Goal: Information Seeking & Learning: Learn about a topic

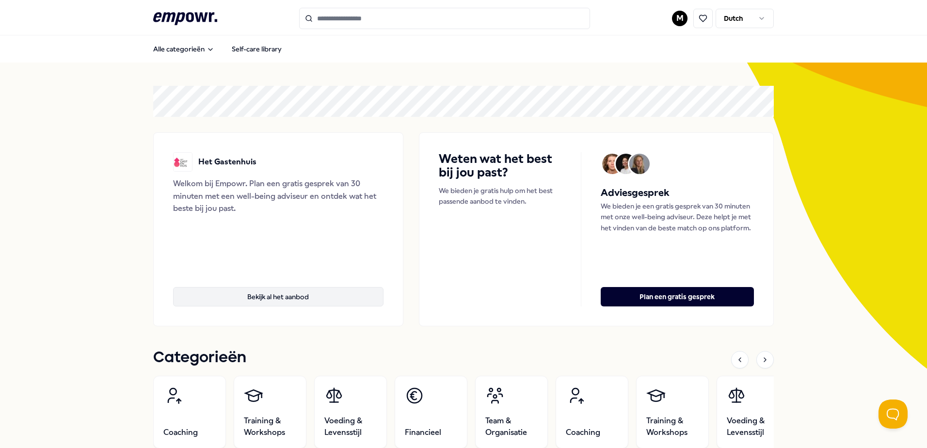
click at [259, 297] on button "Bekijk al het aanbod" at bounding box center [278, 296] width 211 height 19
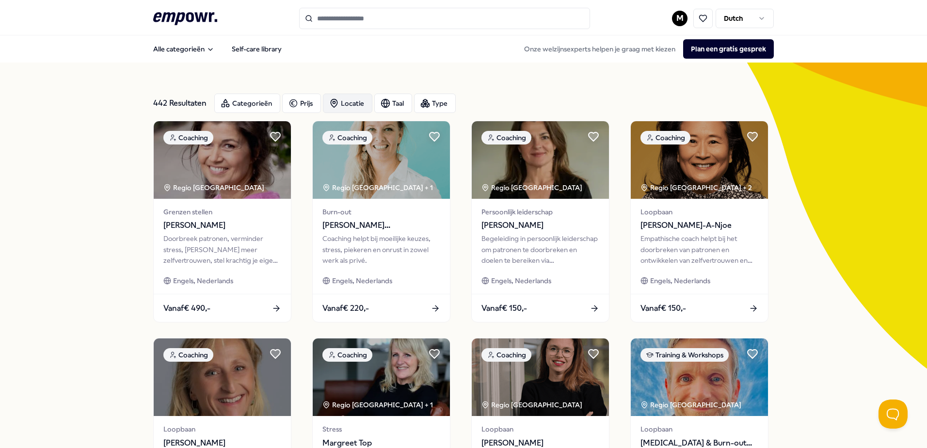
click at [353, 107] on div "Locatie" at bounding box center [347, 103] width 49 height 19
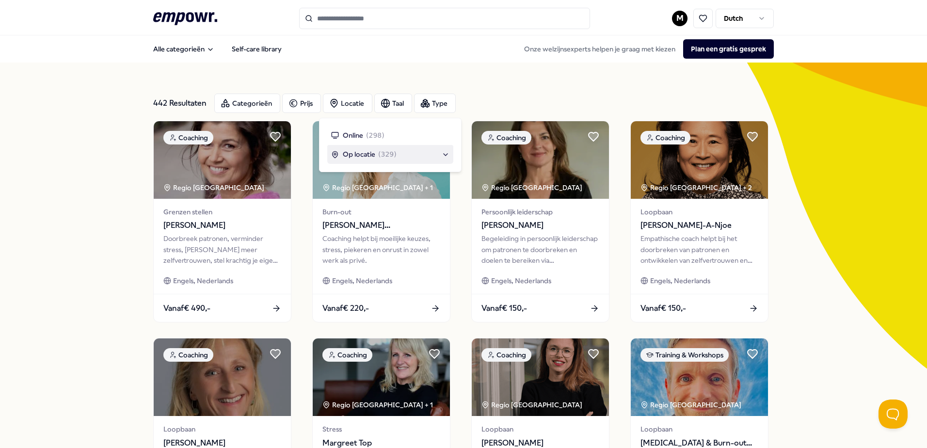
click at [351, 154] on span "Op locatie" at bounding box center [359, 154] width 32 height 11
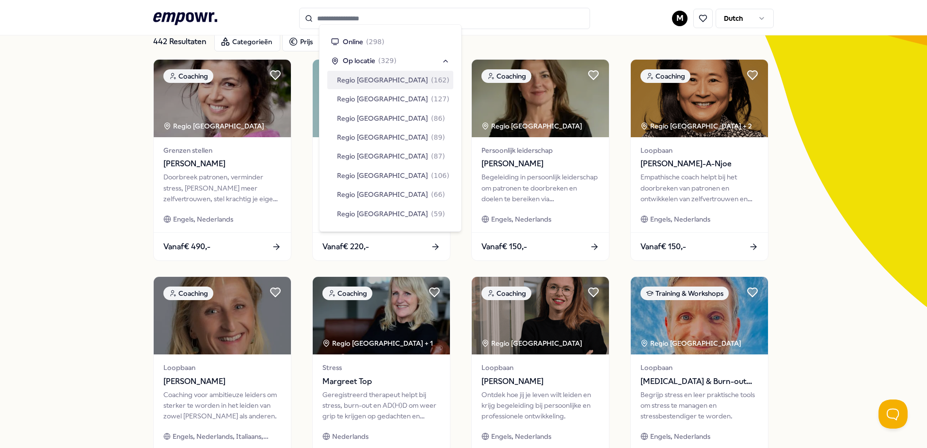
scroll to position [97, 0]
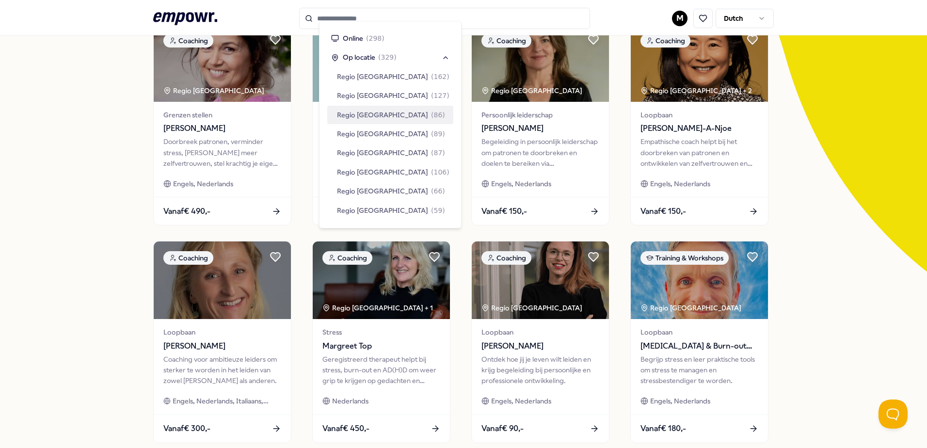
click at [335, 114] on div "Regio [GEOGRAPHIC_DATA] ( 86 )" at bounding box center [390, 115] width 126 height 18
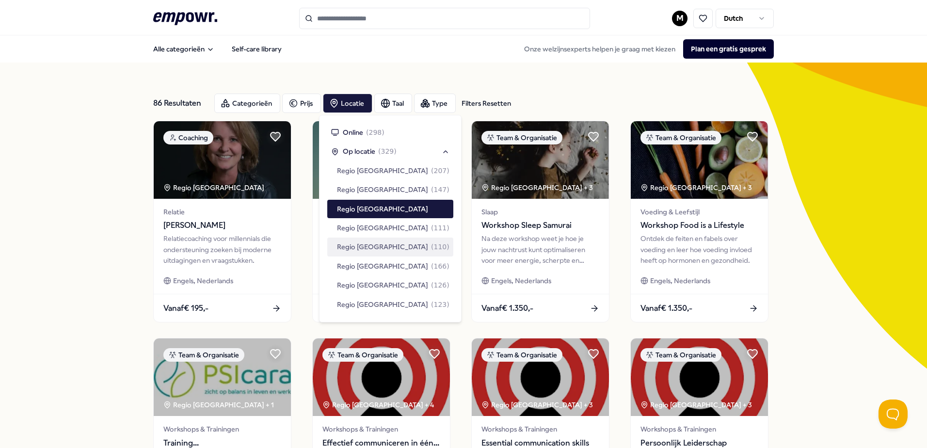
click at [570, 85] on div "86 Resultaten Filters Resetten Categorieën Prijs Locatie Taal Type Filters Rese…" at bounding box center [463, 441] width 621 height 757
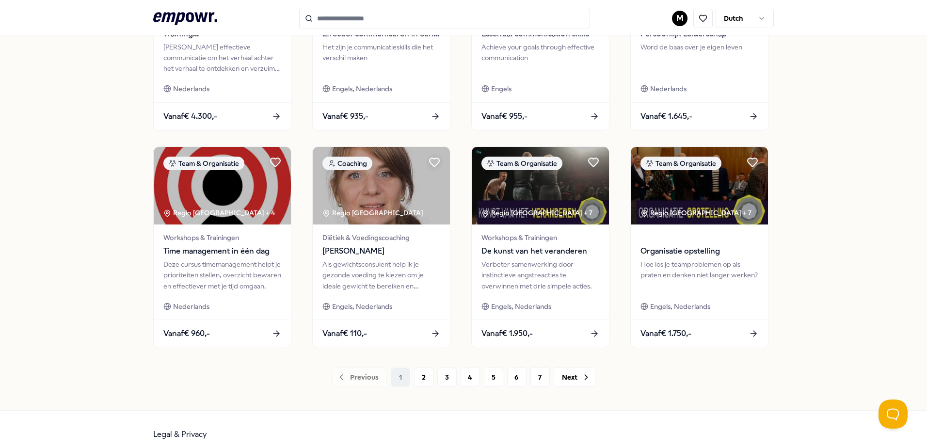
scroll to position [420, 0]
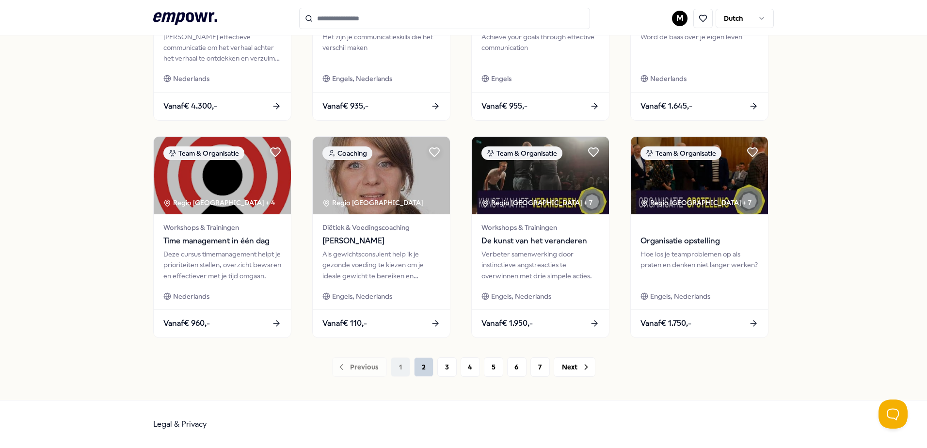
click at [422, 366] on button "2" at bounding box center [423, 366] width 19 height 19
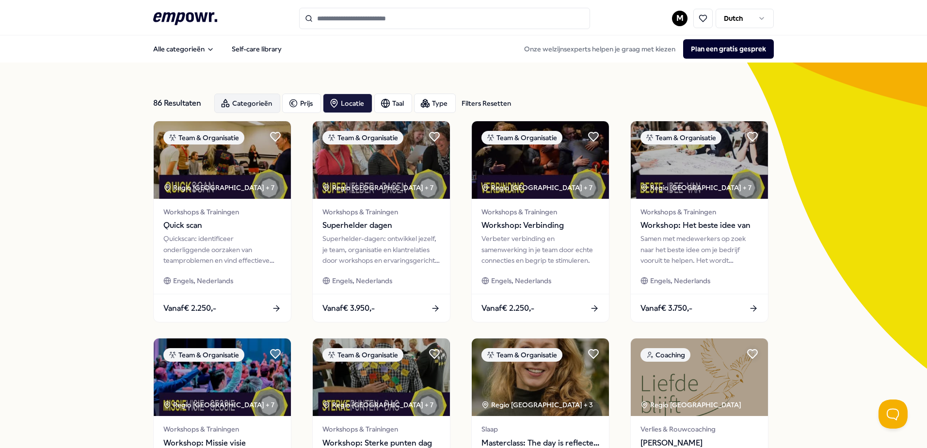
click at [257, 102] on div "Categorieën" at bounding box center [247, 103] width 66 height 19
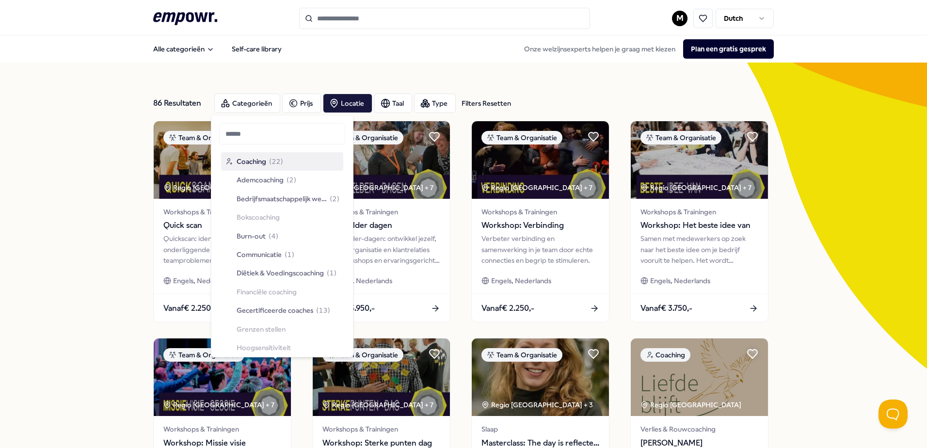
click at [244, 163] on span "Coaching" at bounding box center [252, 161] width 30 height 11
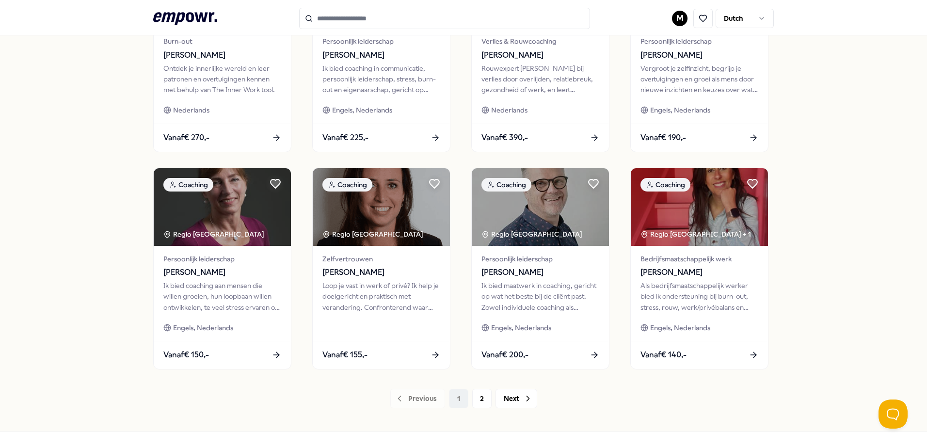
scroll to position [420, 0]
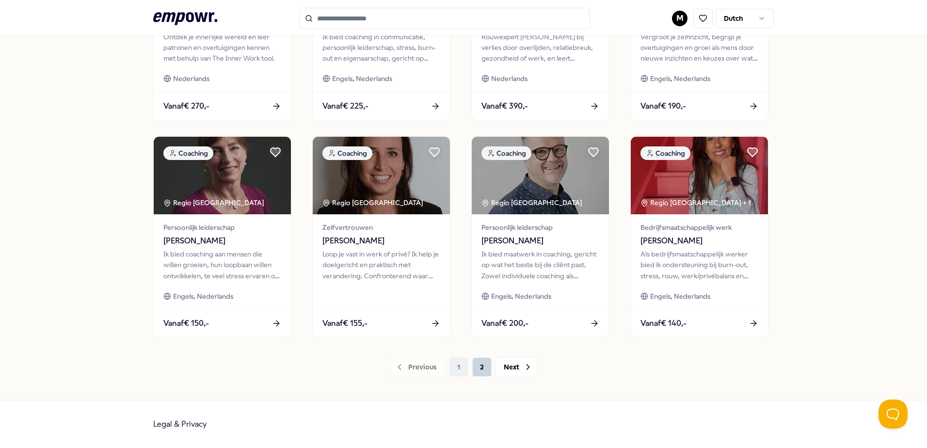
click at [480, 367] on button "2" at bounding box center [481, 366] width 19 height 19
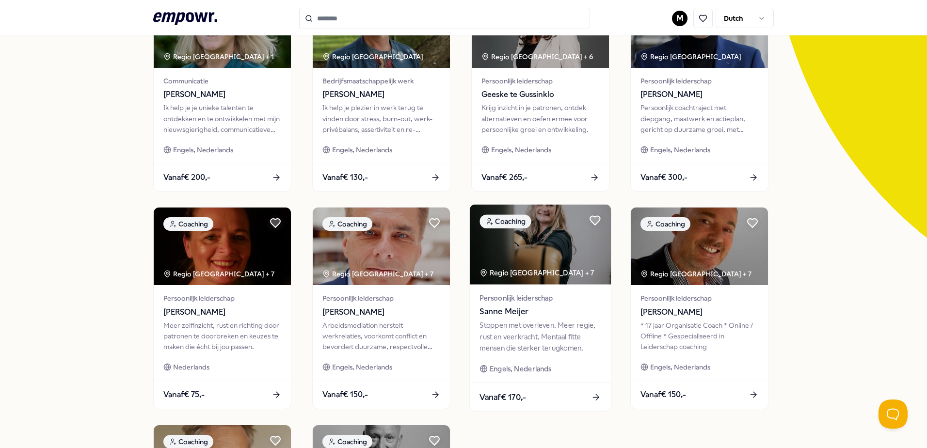
scroll to position [146, 0]
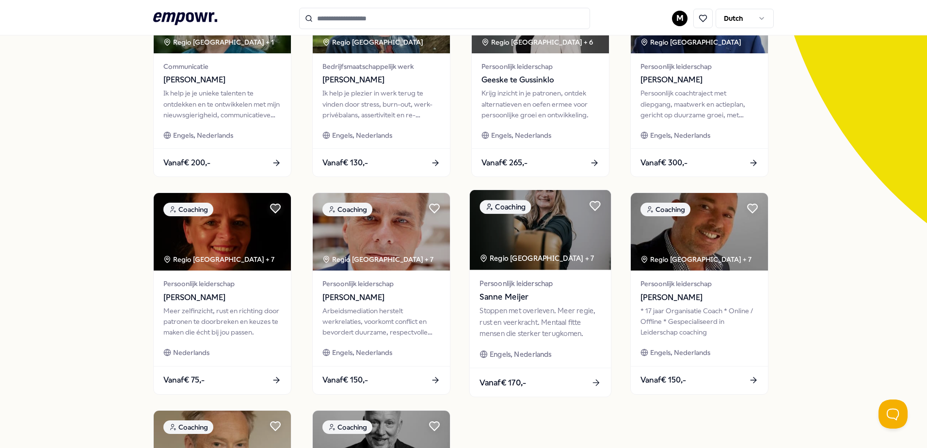
click at [518, 289] on span "Persoonlijk leiderschap" at bounding box center [540, 283] width 121 height 11
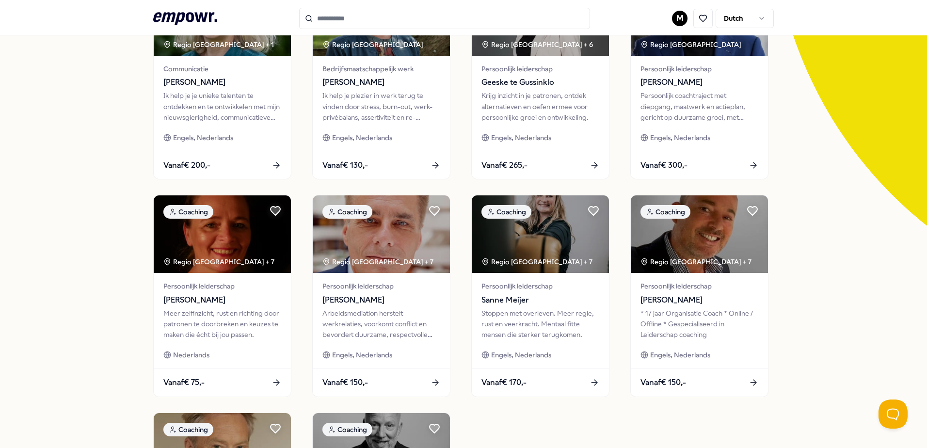
scroll to position [146, 0]
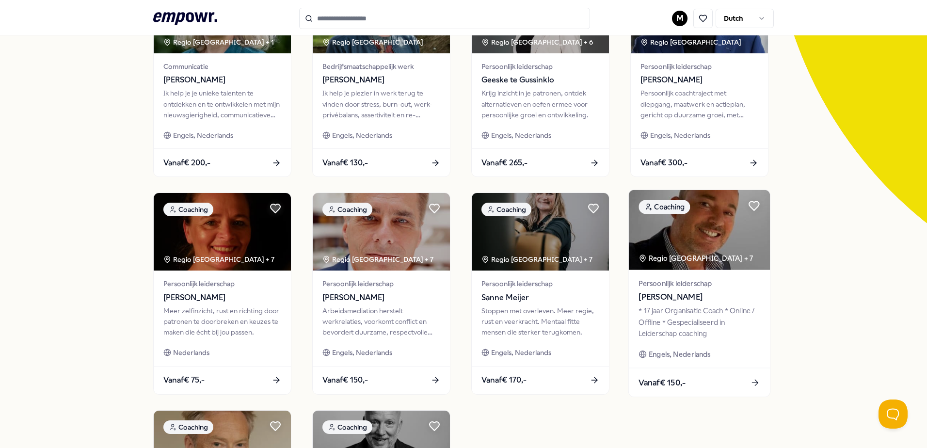
click at [680, 298] on span "[PERSON_NAME]" at bounding box center [699, 297] width 121 height 13
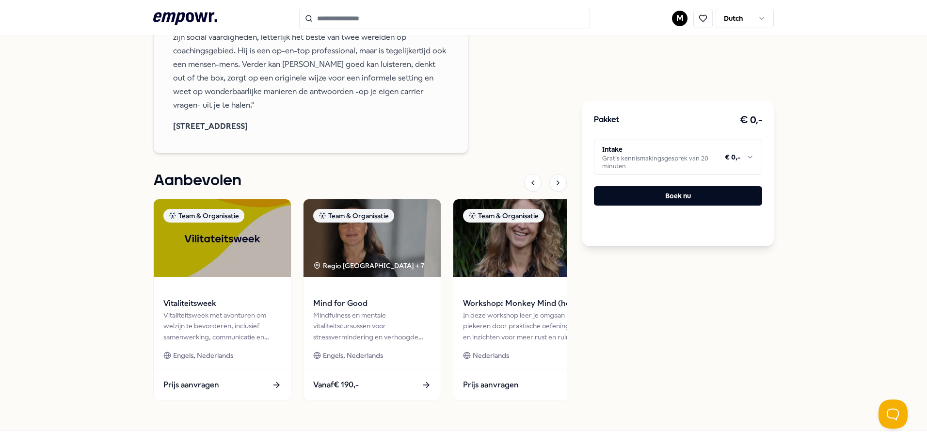
scroll to position [949, 0]
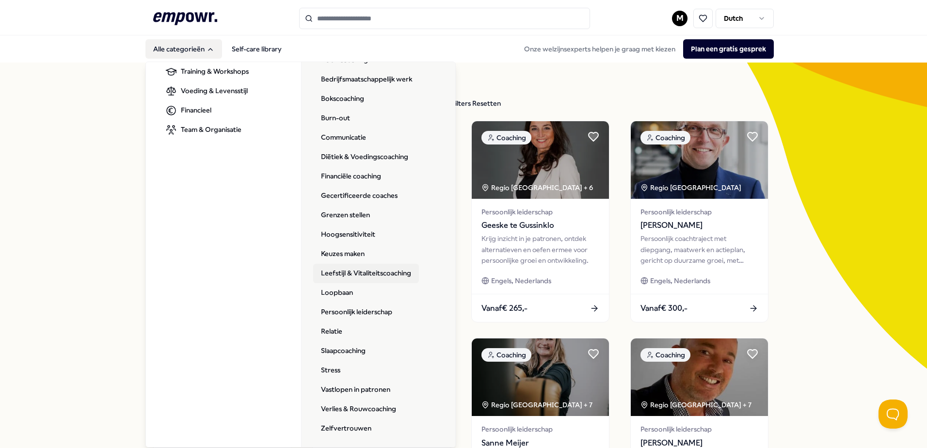
scroll to position [57, 0]
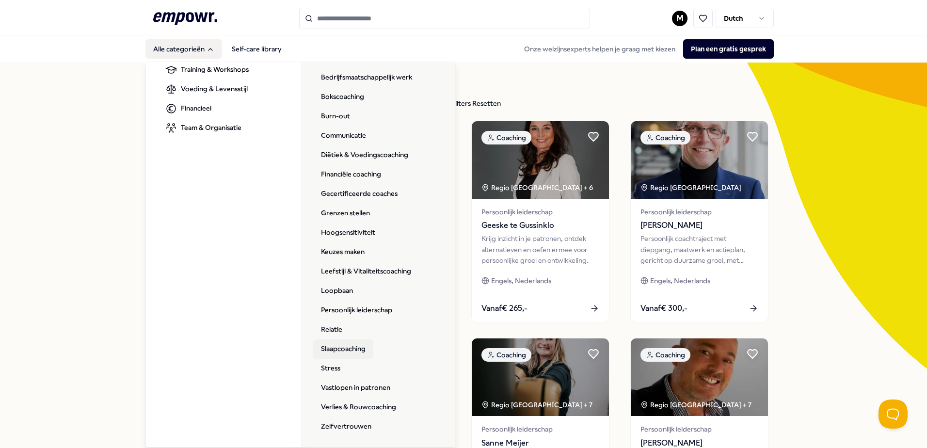
click at [318, 348] on link "Slaapcoaching" at bounding box center [343, 349] width 60 height 19
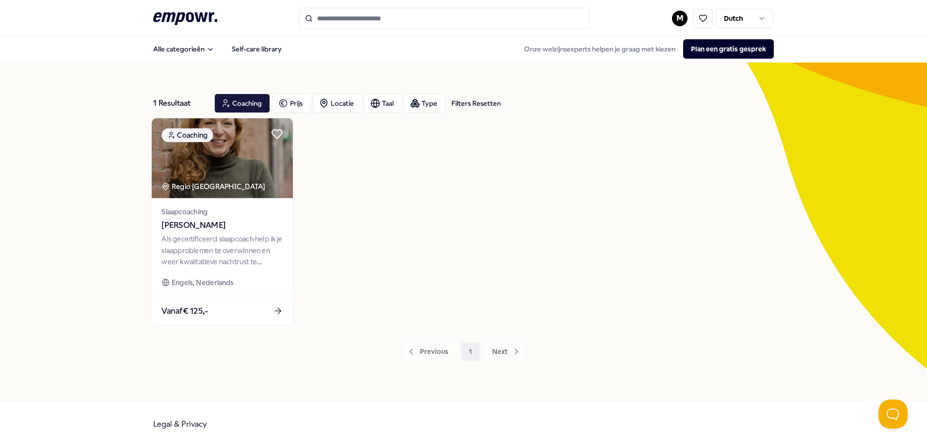
click at [204, 249] on div "Als gecertificeerd slaapcoach help ik je slaapproblemen te overwinnen en weer k…" at bounding box center [222, 250] width 121 height 33
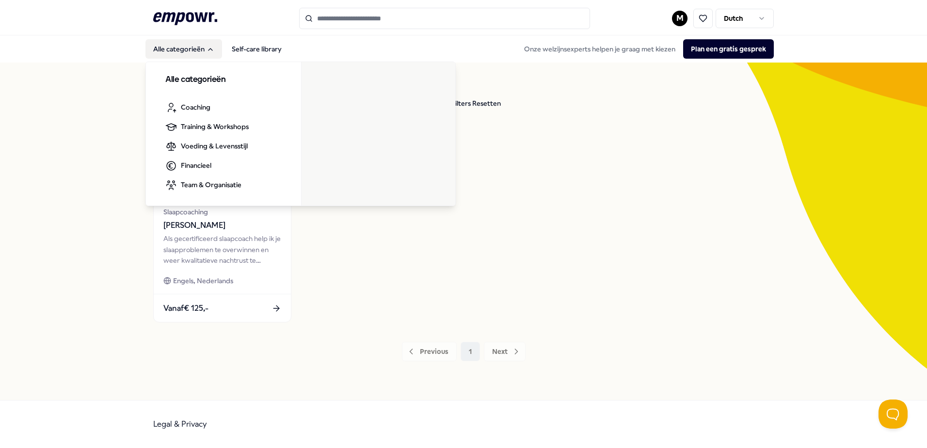
click at [170, 51] on button "Alle categorieën" at bounding box center [184, 48] width 77 height 19
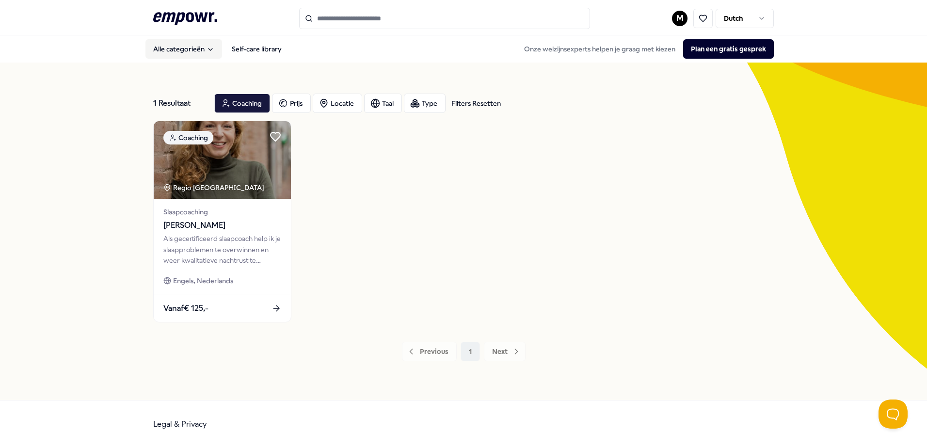
click at [169, 48] on button "Alle categorieën" at bounding box center [184, 48] width 77 height 19
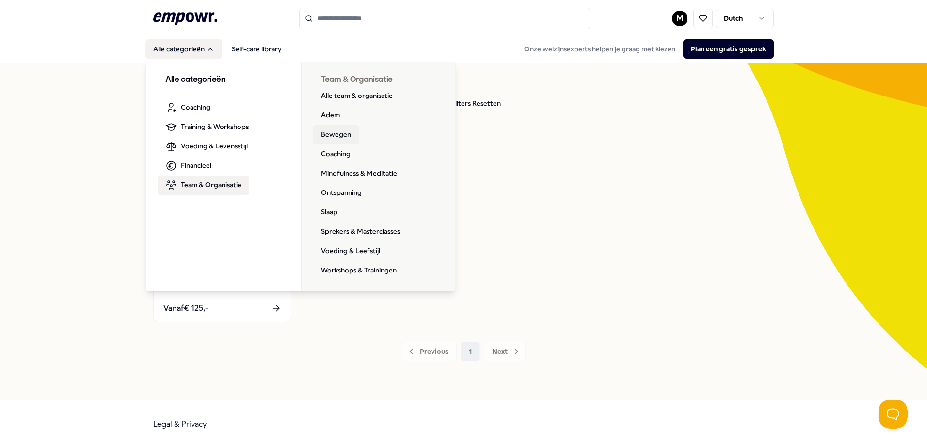
click at [345, 135] on link "Bewegen" at bounding box center [336, 134] width 46 height 19
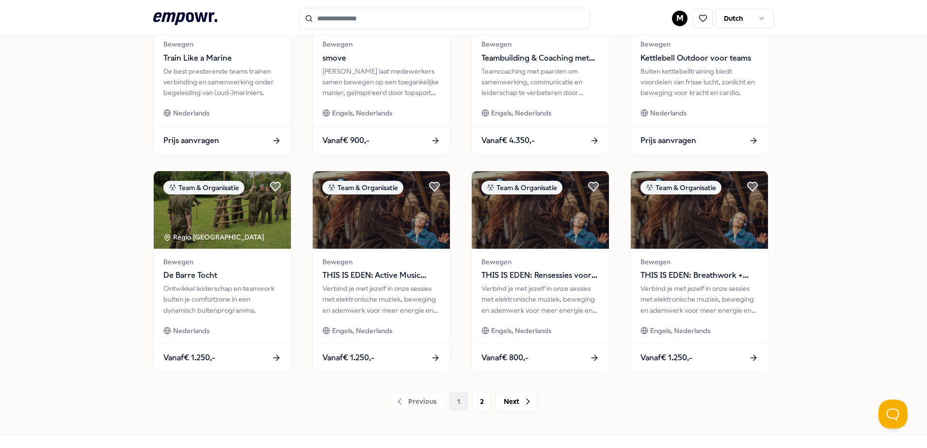
scroll to position [388, 0]
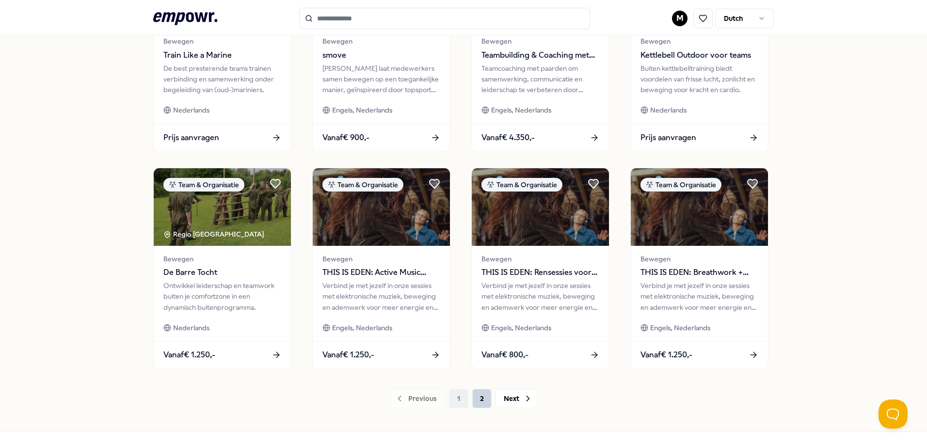
click at [478, 402] on button "2" at bounding box center [481, 398] width 19 height 19
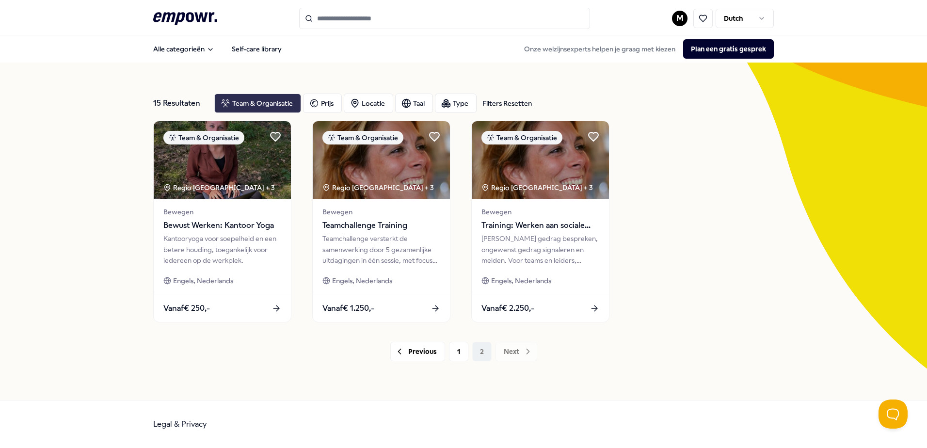
click at [245, 103] on div "Team & Organisatie" at bounding box center [257, 103] width 87 height 19
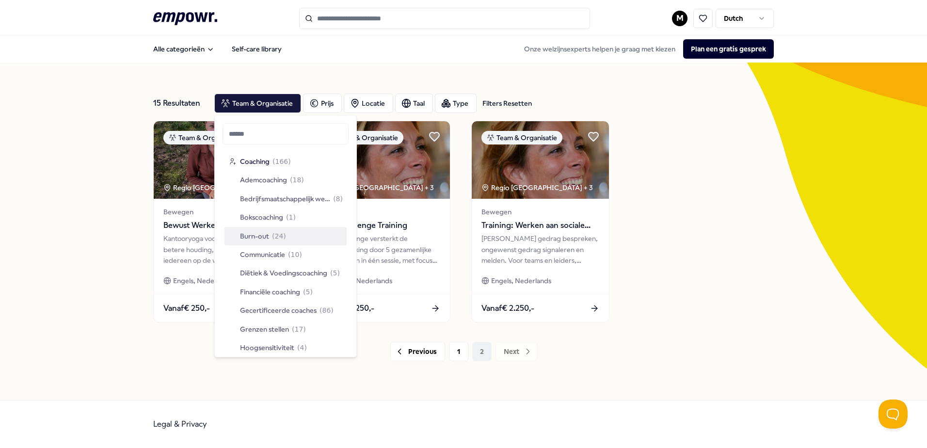
click at [246, 239] on span "Burn-out" at bounding box center [254, 236] width 29 height 11
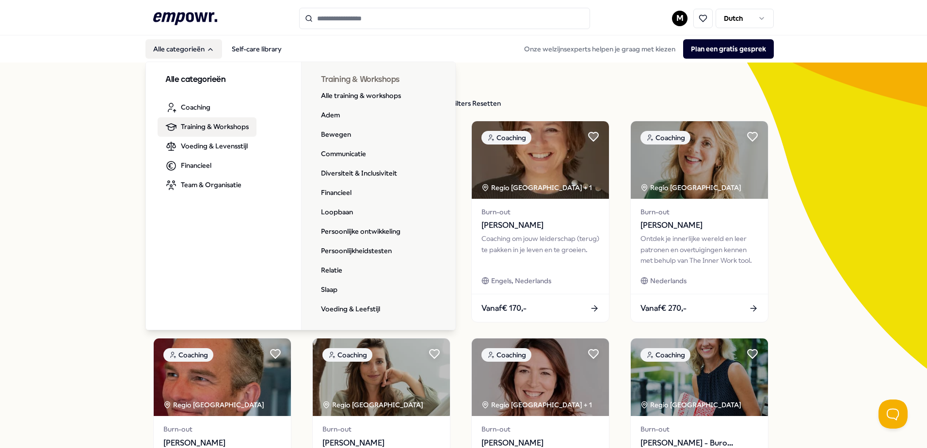
click at [193, 124] on span "Training & Workshops" at bounding box center [215, 126] width 68 height 11
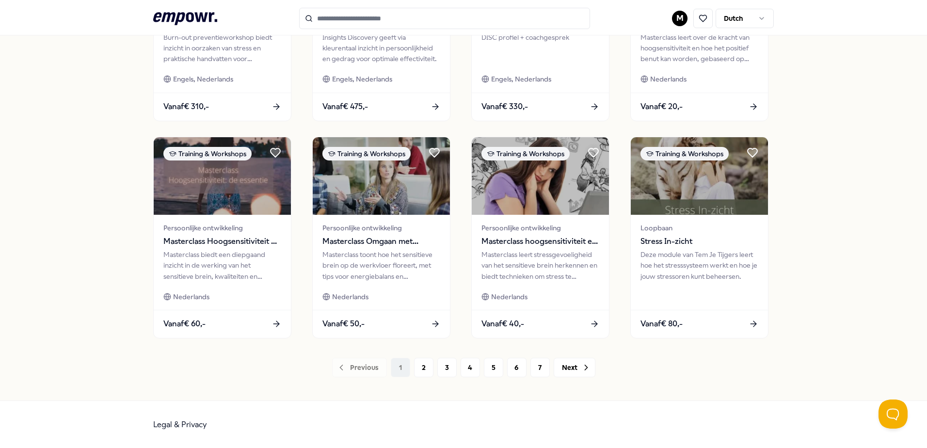
scroll to position [420, 0]
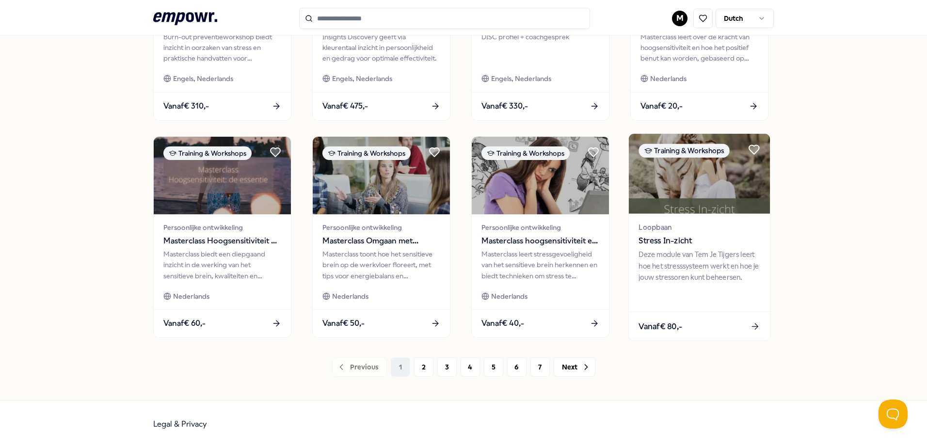
click at [693, 270] on div "Deze module van Tem Je Tijgers leert hoe het stresssysteem werkt en hoe je jouw…" at bounding box center [699, 265] width 121 height 33
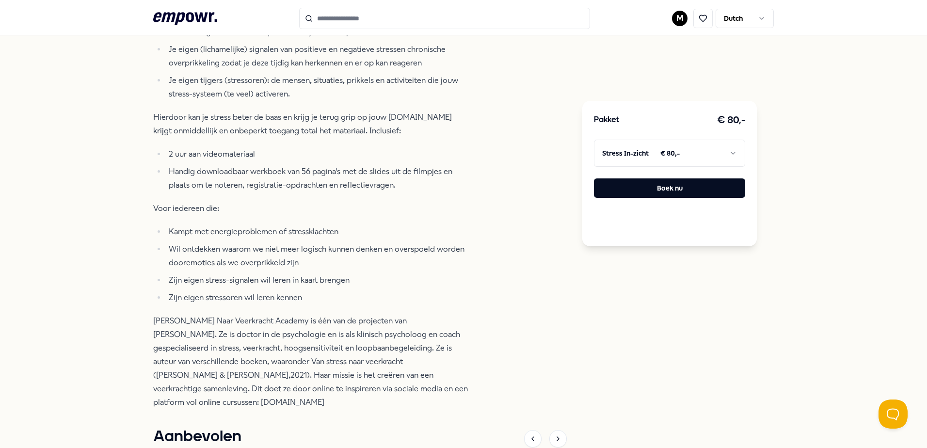
scroll to position [499, 0]
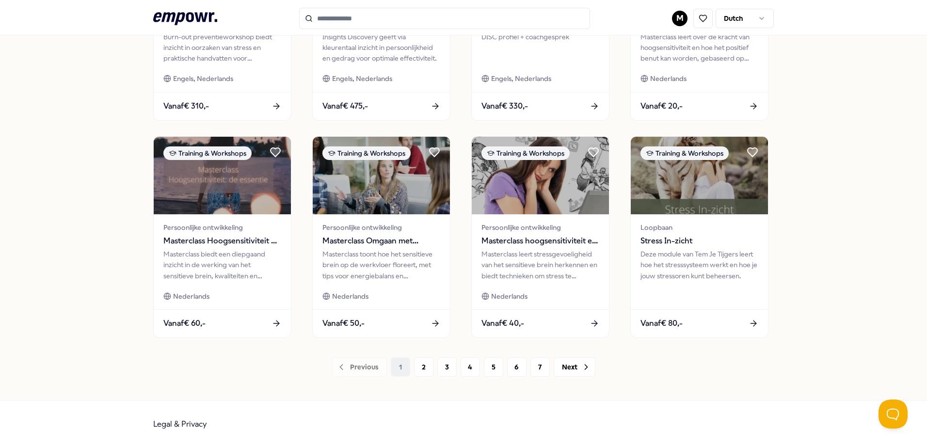
scroll to position [420, 0]
click at [422, 370] on button "2" at bounding box center [423, 366] width 19 height 19
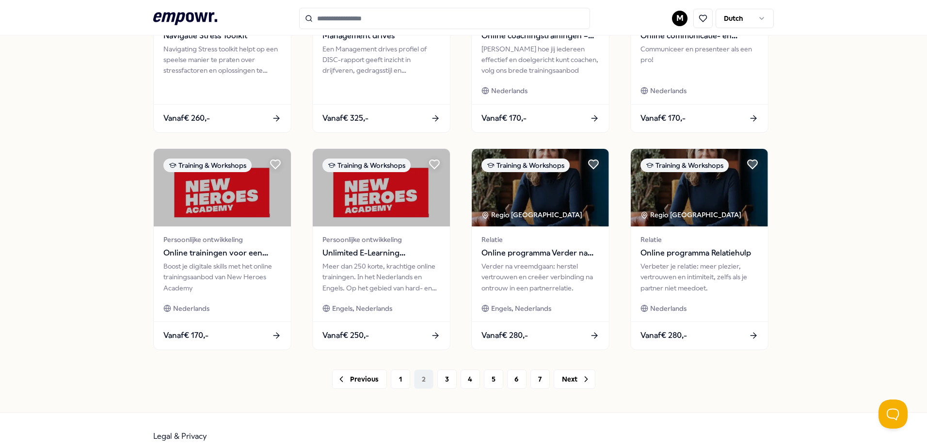
scroll to position [420, 0]
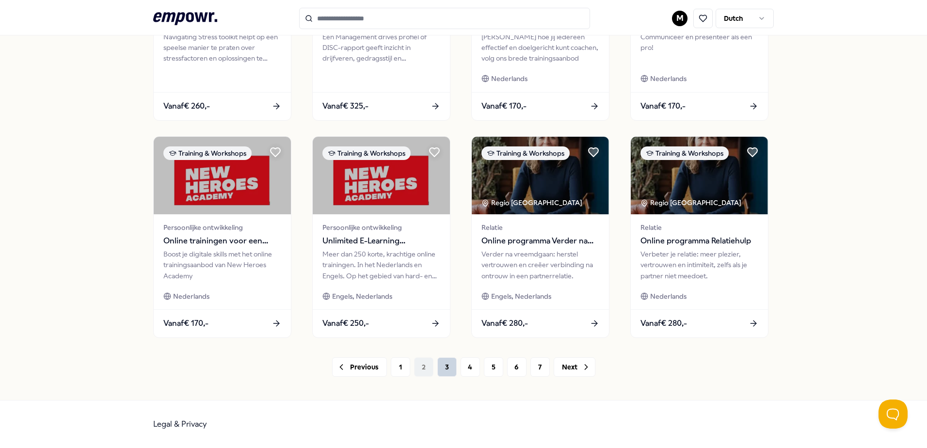
click at [444, 374] on button "3" at bounding box center [447, 366] width 19 height 19
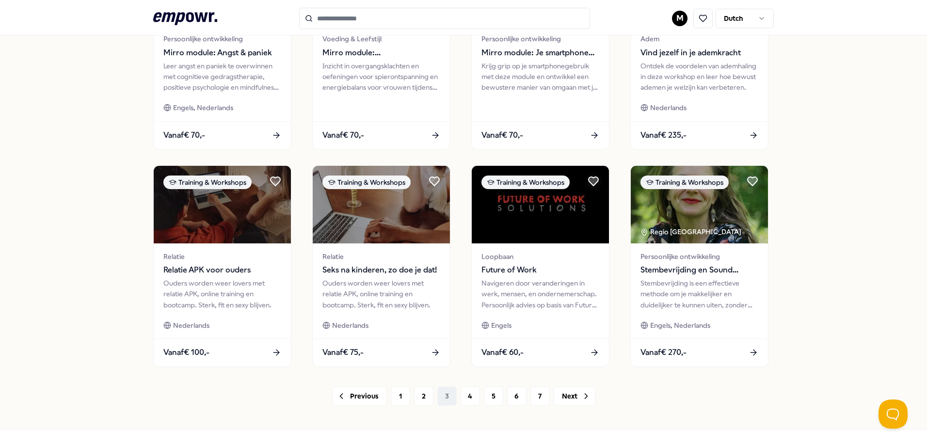
scroll to position [420, 0]
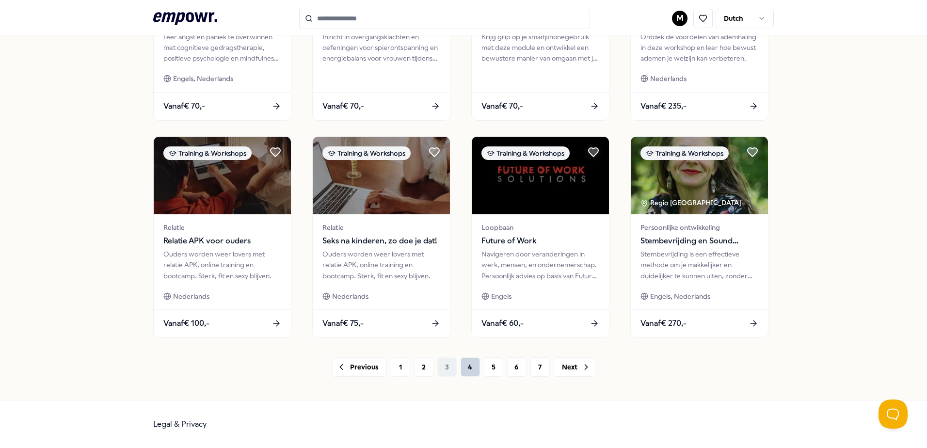
click at [467, 368] on button "4" at bounding box center [470, 366] width 19 height 19
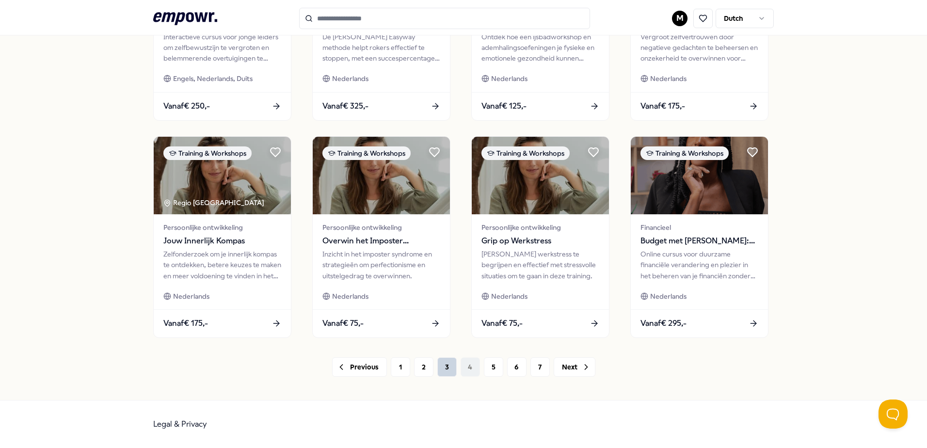
click at [443, 371] on button "3" at bounding box center [447, 366] width 19 height 19
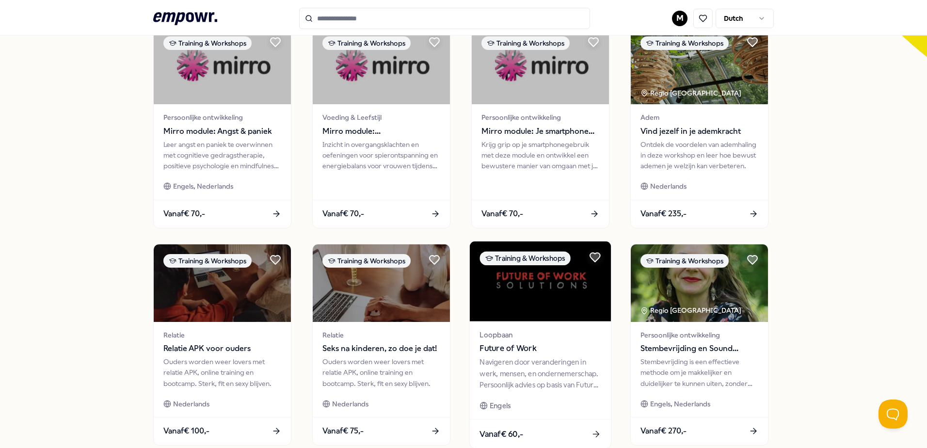
scroll to position [177, 0]
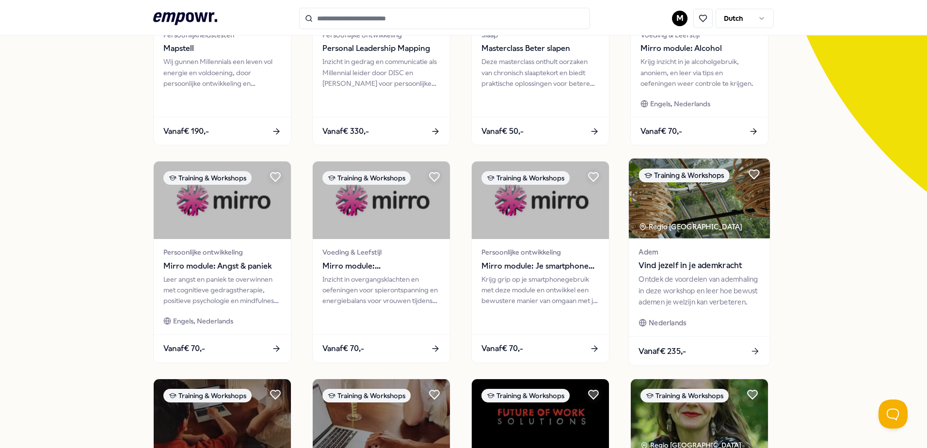
click at [663, 271] on span "Vind jezelf in je ademkracht" at bounding box center [699, 266] width 121 height 13
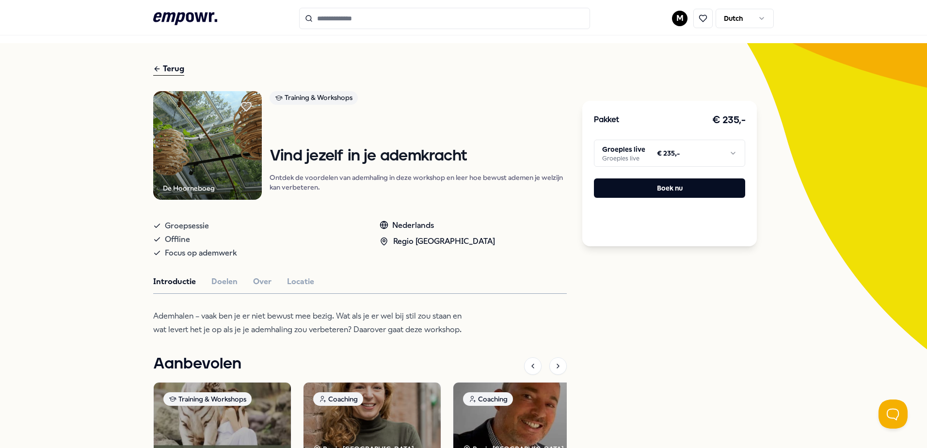
scroll to position [14, 0]
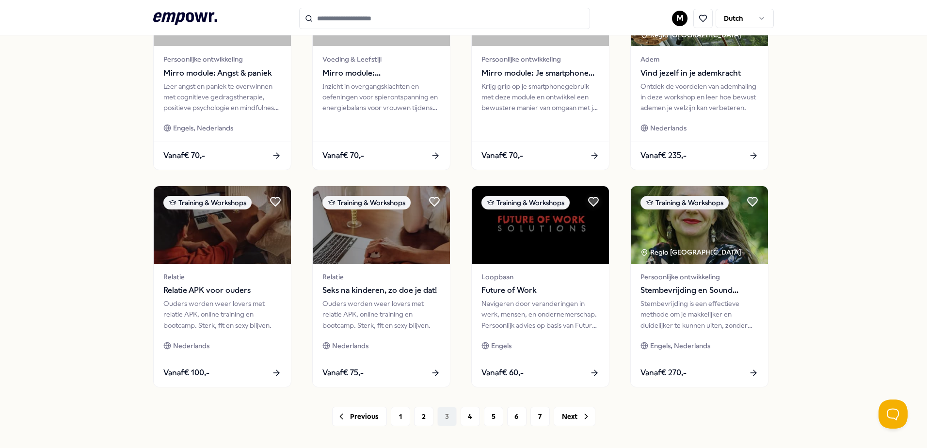
scroll to position [402, 0]
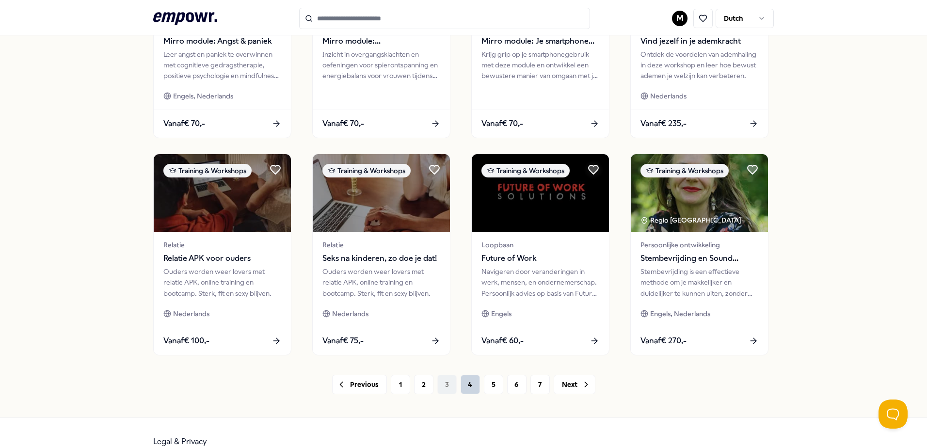
click at [467, 386] on button "4" at bounding box center [470, 384] width 19 height 19
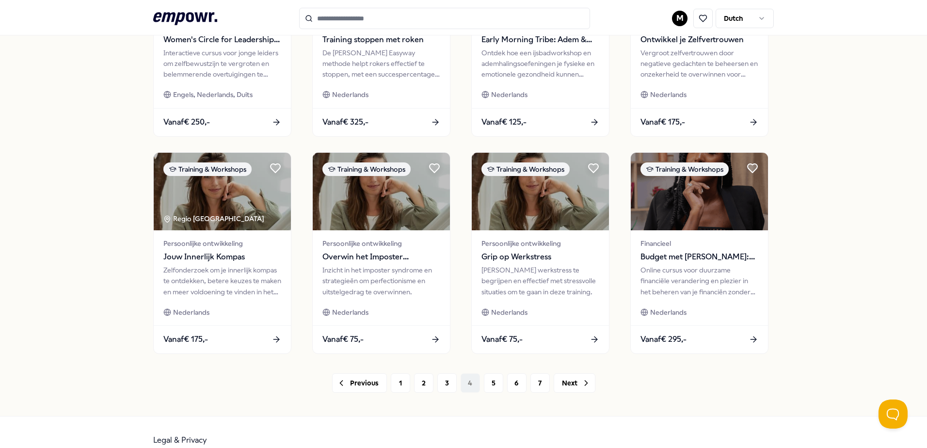
scroll to position [420, 0]
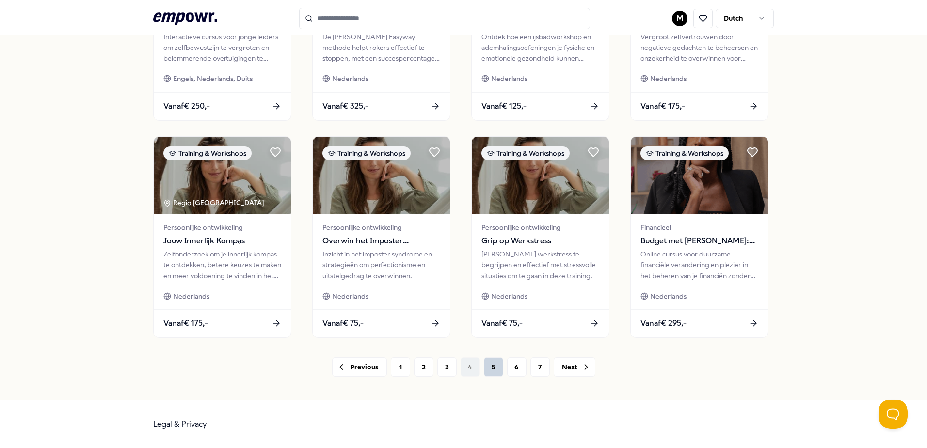
click at [484, 370] on button "5" at bounding box center [493, 366] width 19 height 19
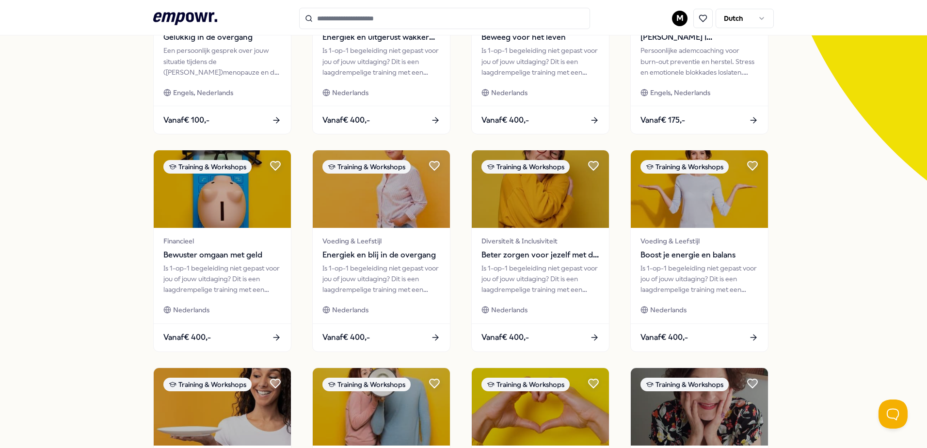
scroll to position [177, 0]
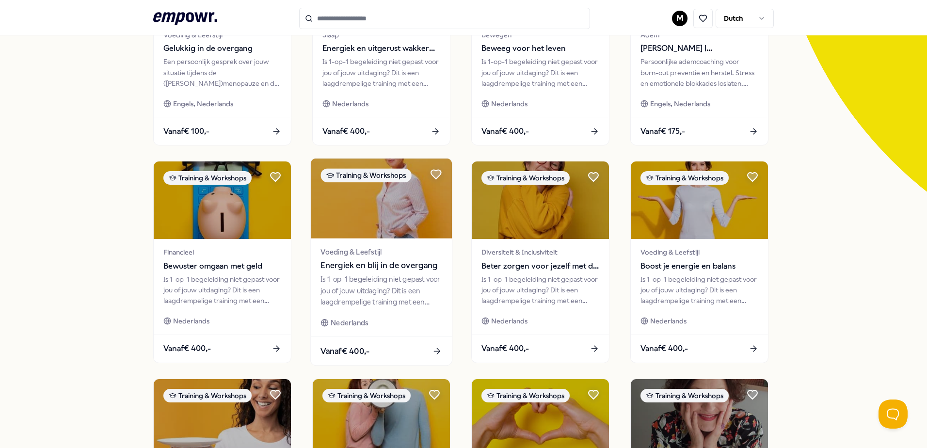
click at [358, 278] on div "Is 1-op-1 begeleiding niet gepast voor jou of jouw uitdaging? Dit is een laagdr…" at bounding box center [381, 290] width 121 height 33
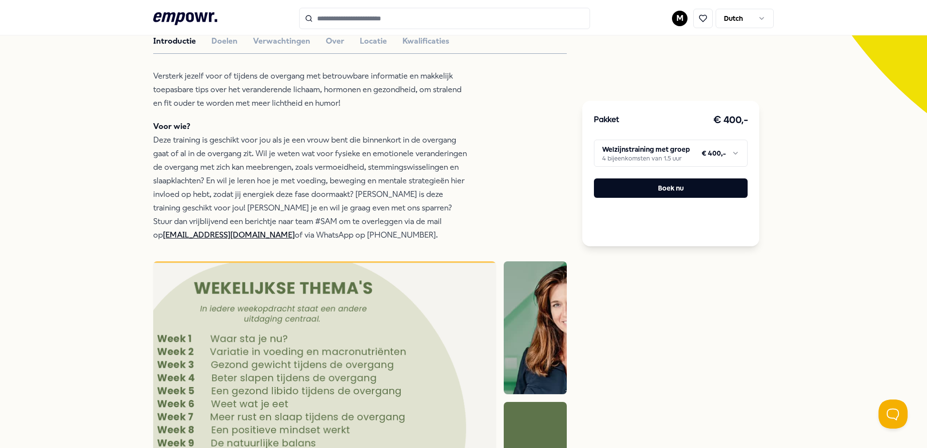
scroll to position [354, 0]
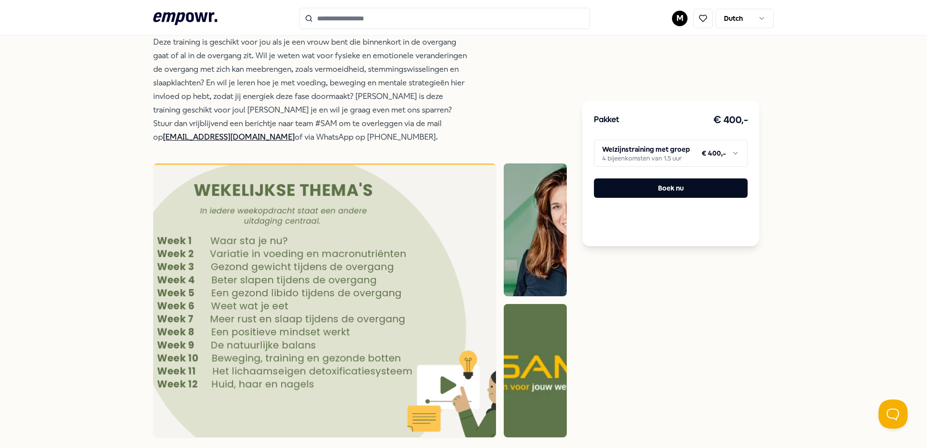
click at [613, 152] on html ".empowr-logo_svg__cls-1{fill:#03032f} M Dutch Alle categorieën Self-care librar…" at bounding box center [463, 224] width 927 height 448
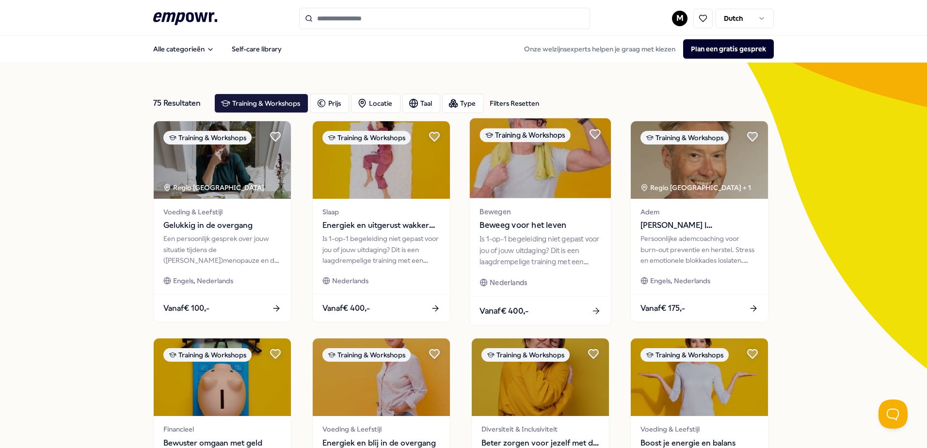
click at [516, 240] on div "Is 1-op-1 begeleiding niet gepast voor jou of jouw uitdaging? Dit is een laagdr…" at bounding box center [540, 250] width 121 height 33
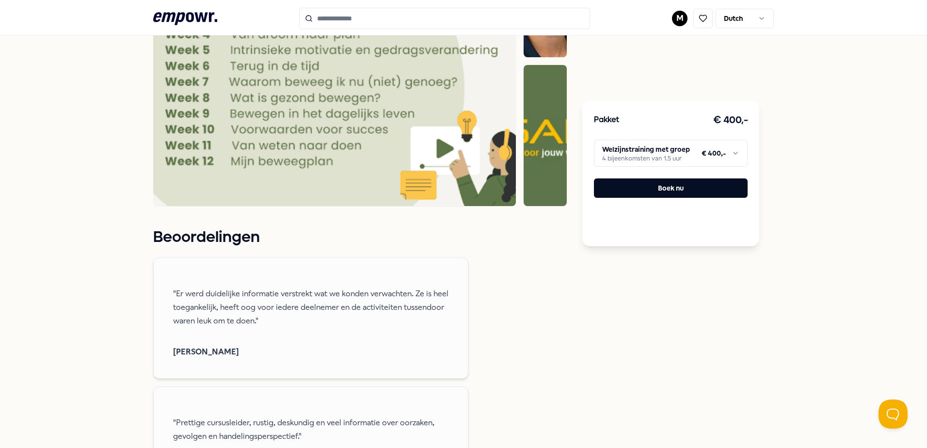
scroll to position [631, 0]
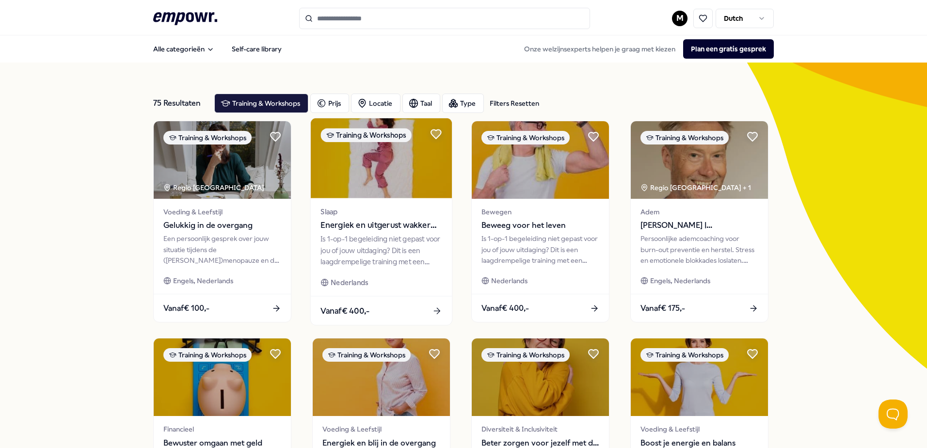
click at [360, 226] on span "Energiek en uitgerust wakker worden" at bounding box center [381, 225] width 121 height 13
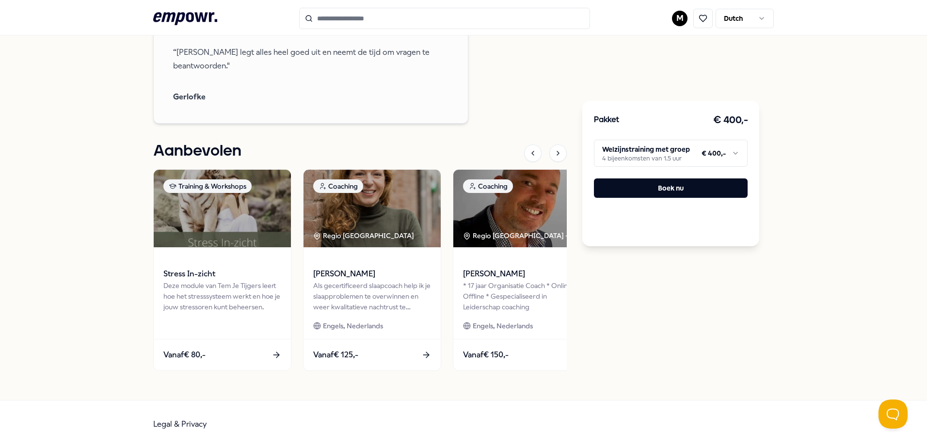
scroll to position [1297, 0]
click at [631, 152] on html ".empowr-logo_svg__cls-1{fill:#03032f} M Dutch Alle categorieën Self-care librar…" at bounding box center [463, 224] width 927 height 448
click at [483, 77] on html ".empowr-logo_svg__cls-1{fill:#03032f} M Dutch Alle categorieën Self-care librar…" at bounding box center [463, 224] width 927 height 448
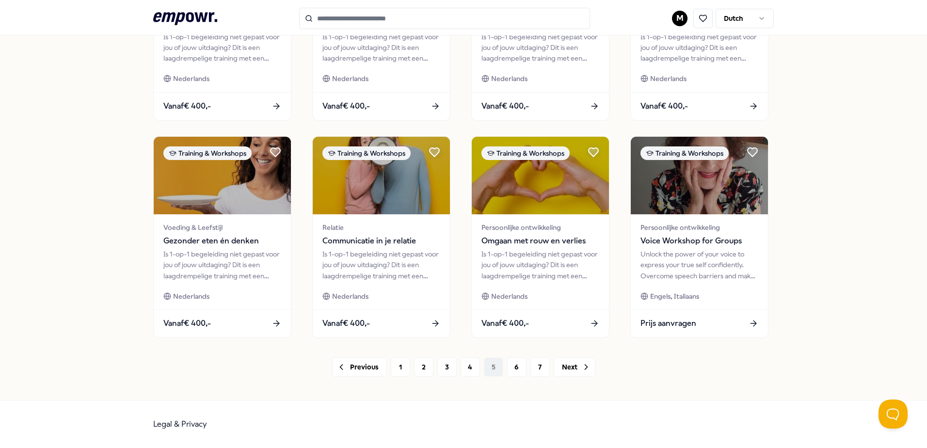
scroll to position [420, 0]
click at [514, 366] on button "6" at bounding box center [516, 366] width 19 height 19
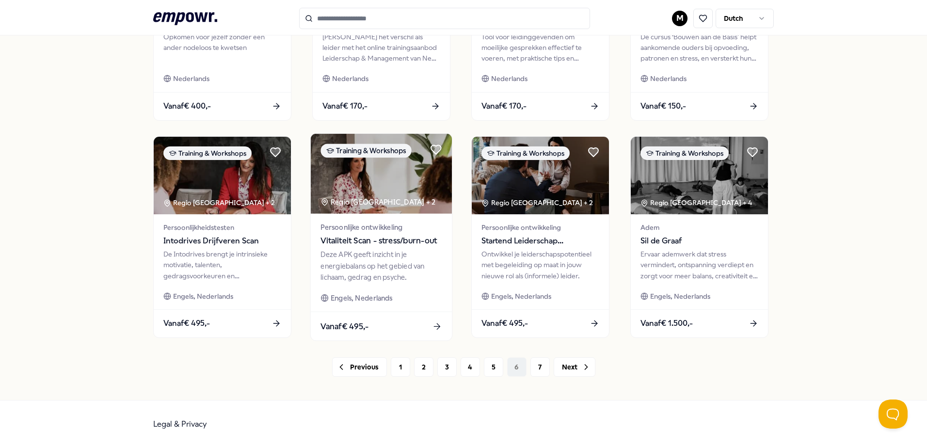
click at [353, 271] on div "Deze APK geeft inzicht in je energiebalans op het gebied van lichaam, gedrag en…" at bounding box center [381, 265] width 121 height 33
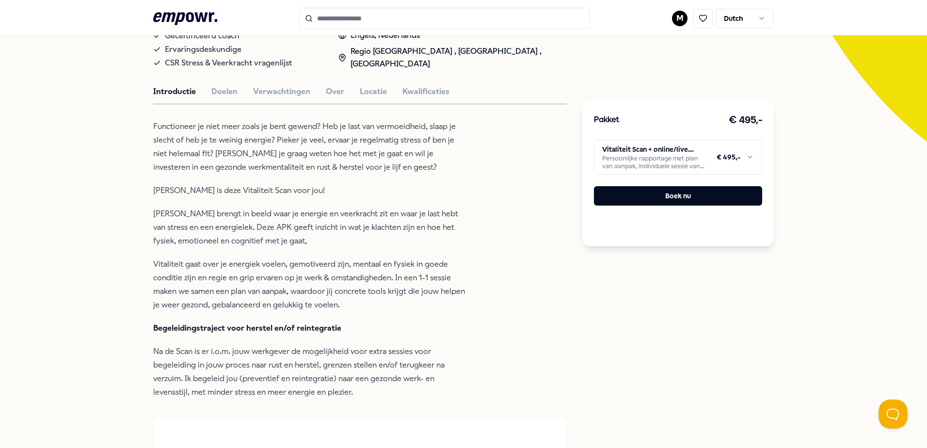
scroll to position [208, 0]
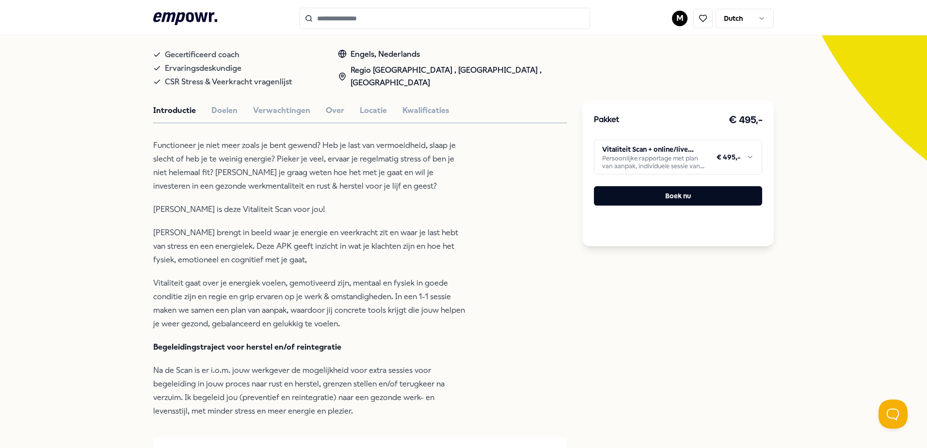
click at [748, 158] on html ".empowr-logo_svg__cls-1{fill:#03032f} M Dutch Alle categorieën Self-care librar…" at bounding box center [463, 224] width 927 height 448
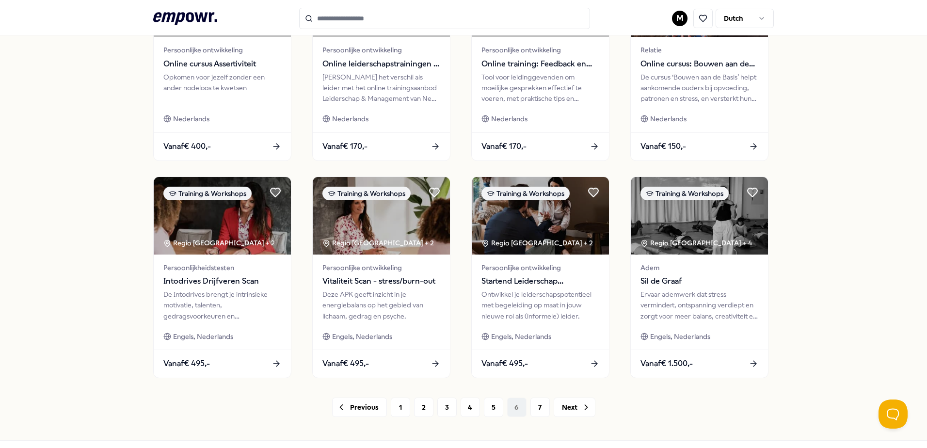
scroll to position [420, 0]
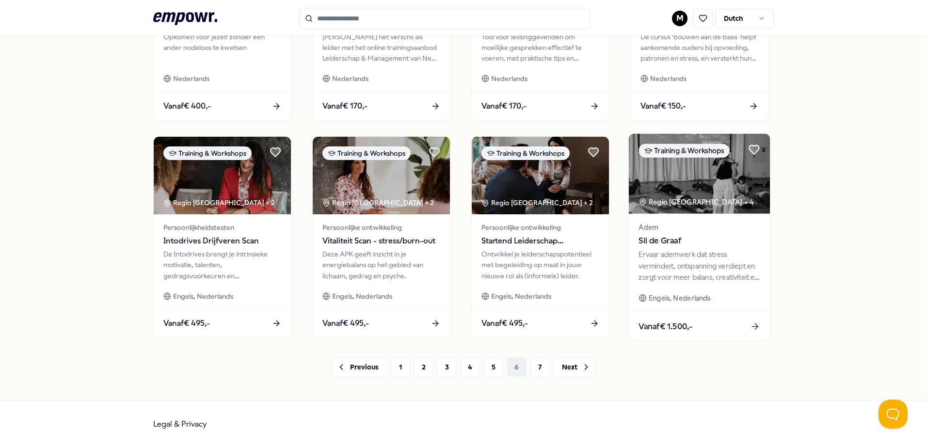
click at [708, 261] on div "Ervaar ademwerk dat stress vermindert, ontspanning verdiept en zorgt voor meer …" at bounding box center [699, 265] width 121 height 33
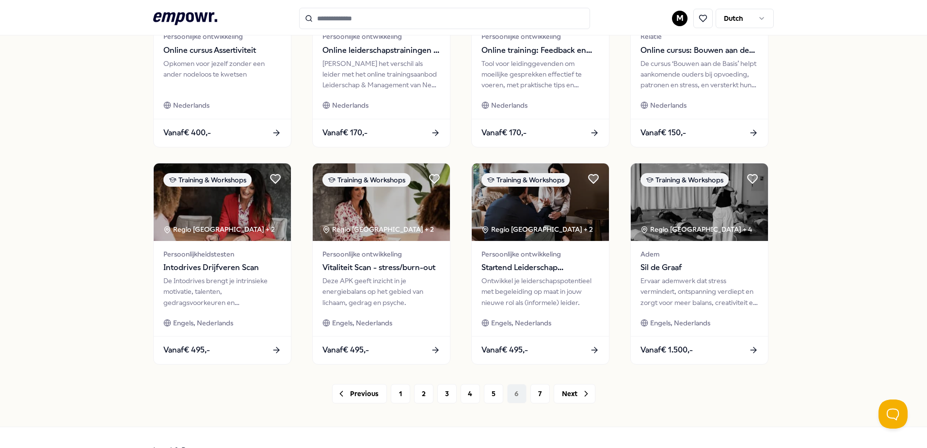
scroll to position [420, 0]
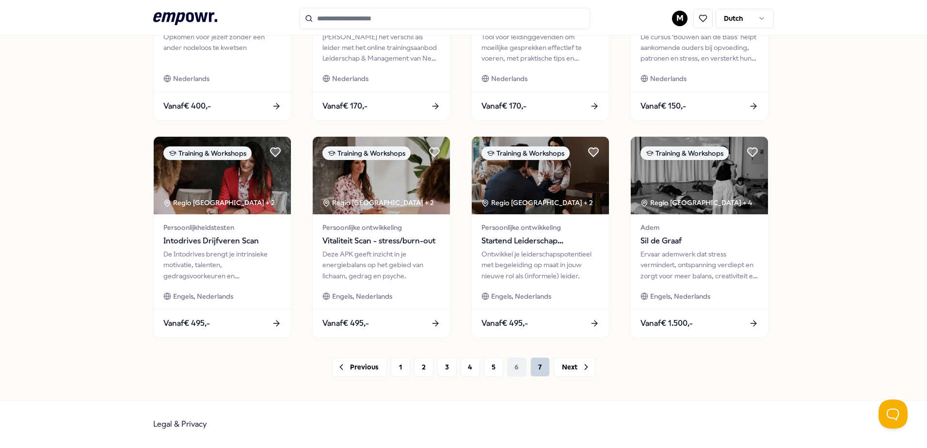
click at [537, 371] on button "7" at bounding box center [540, 366] width 19 height 19
